Goal: Check status: Check status

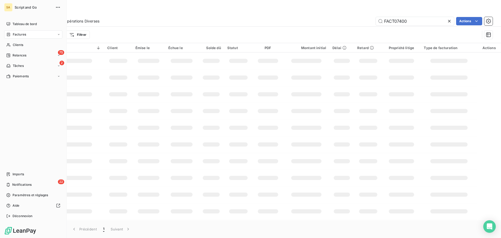
click at [8, 32] on icon at bounding box center [8, 34] width 4 height 4
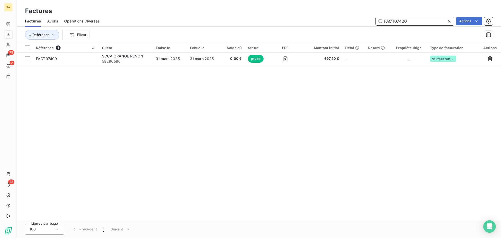
drag, startPoint x: 417, startPoint y: 19, endPoint x: 339, endPoint y: 19, distance: 78.4
click at [339, 19] on div "FACT07400 Actions" at bounding box center [299, 21] width 387 height 8
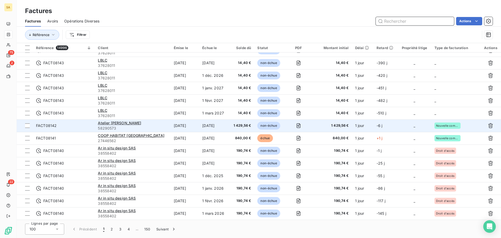
scroll to position [157, 0]
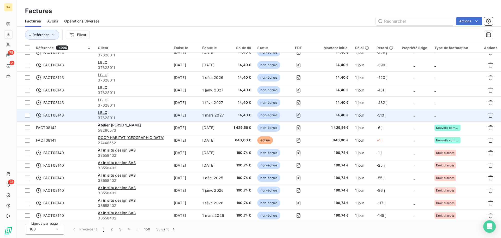
click at [454, 110] on td "_" at bounding box center [456, 115] width 49 height 13
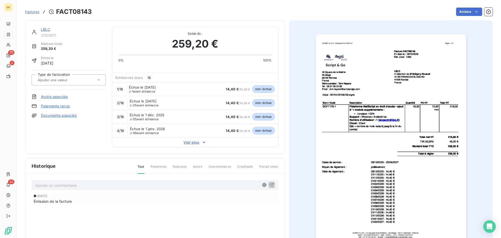
click at [79, 77] on div at bounding box center [66, 80] width 60 height 7
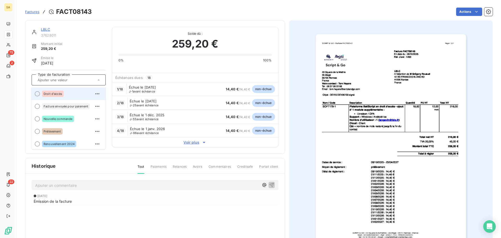
click at [80, 94] on div "Droit d'accès" at bounding box center [72, 94] width 60 height 8
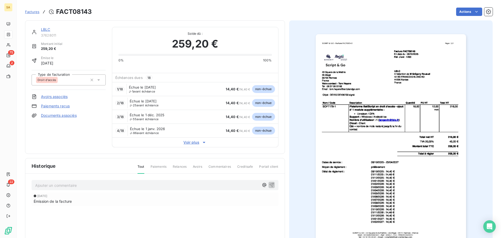
click at [36, 10] on span "Factures" at bounding box center [32, 12] width 14 height 4
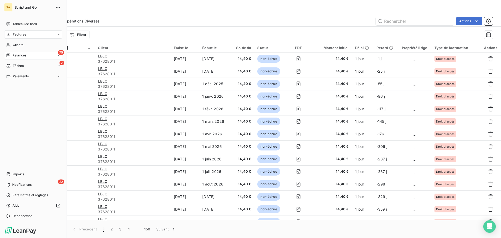
click at [12, 52] on div "75 Relances" at bounding box center [33, 55] width 58 height 8
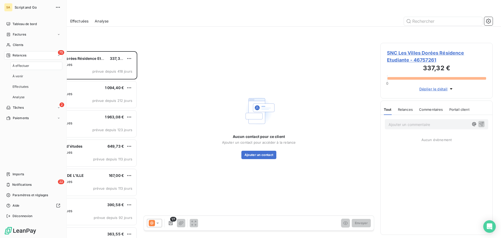
scroll to position [183, 108]
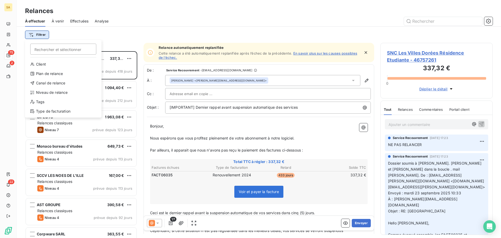
click at [39, 33] on html "SA 75 2 22 Relances À effectuer À venir Effectuées Analyse Filtrer Rechercher e…" at bounding box center [250, 119] width 501 height 238
click at [56, 111] on div "Type de facturation" at bounding box center [63, 111] width 72 height 8
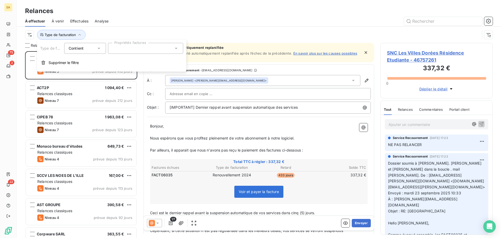
click at [112, 50] on div at bounding box center [145, 48] width 75 height 11
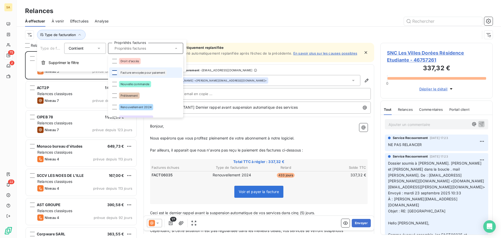
click at [113, 75] on div at bounding box center [114, 72] width 5 height 5
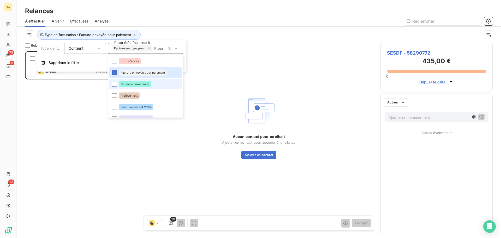
scroll to position [183, 108]
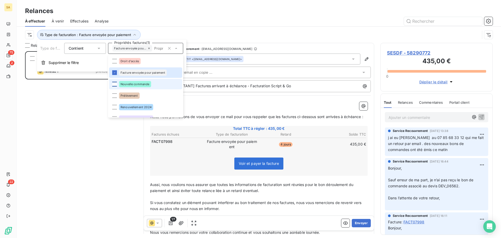
click at [114, 83] on div at bounding box center [114, 84] width 5 height 5
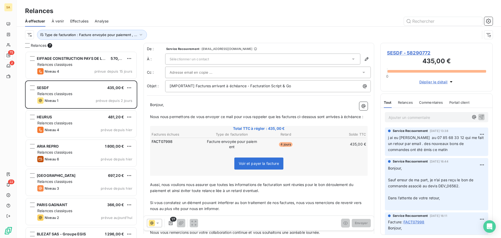
click at [218, 29] on div "Type de facturation : Facture envoyée pour paiement , ..." at bounding box center [259, 35] width 468 height 16
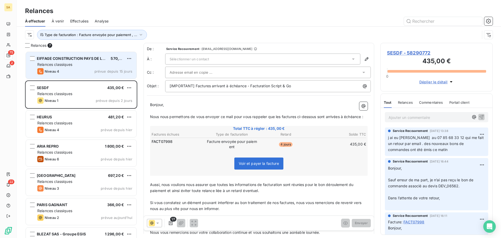
click at [91, 65] on div "Relances classiques" at bounding box center [84, 64] width 95 height 5
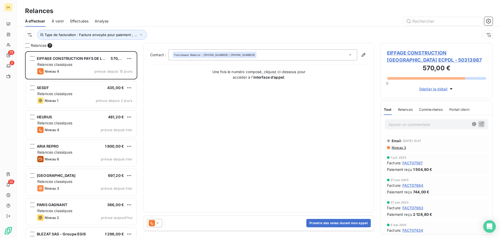
click at [395, 55] on span "EIFFAGE CONSTRUCTION [GEOGRAPHIC_DATA] ECPDL - 50313987" at bounding box center [436, 56] width 99 height 14
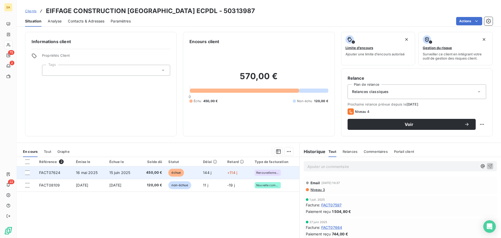
click at [130, 171] on span "15 juin 2025" at bounding box center [119, 172] width 21 height 4
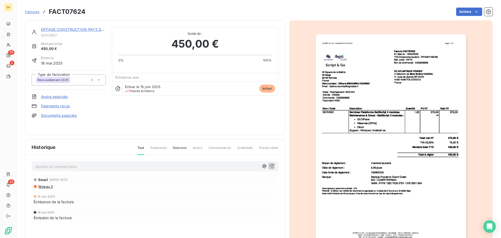
click at [113, 11] on div "Actions" at bounding box center [292, 12] width 401 height 8
